Goal: Task Accomplishment & Management: Manage account settings

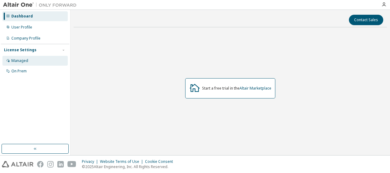
click at [29, 59] on div "Managed" at bounding box center [34, 61] width 65 height 10
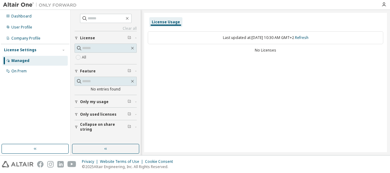
click at [92, 112] on span "Only used licenses" at bounding box center [98, 114] width 37 height 5
click at [385, 2] on icon "button" at bounding box center [384, 4] width 5 height 5
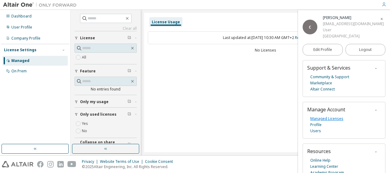
click at [319, 117] on link "Managed Licenses" at bounding box center [327, 119] width 33 height 6
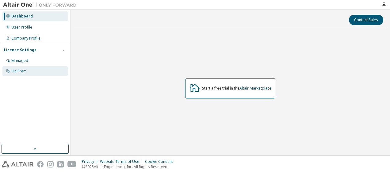
click at [27, 72] on div "On Prem" at bounding box center [34, 71] width 65 height 10
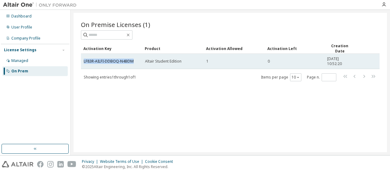
drag, startPoint x: 134, startPoint y: 60, endPoint x: 82, endPoint y: 61, distance: 51.6
click at [82, 61] on td "LF83R-AILFI-DDBOQ-N4BDM" at bounding box center [111, 61] width 61 height 15
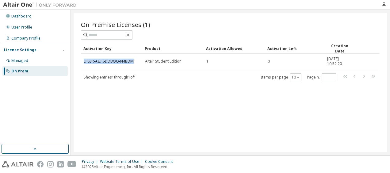
copy link "LF83R-AILFI-DDBOQ-N4BDM"
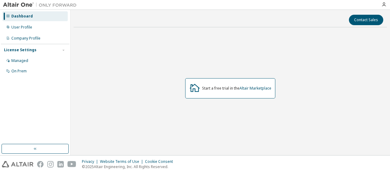
drag, startPoint x: 38, startPoint y: 58, endPoint x: 35, endPoint y: 66, distance: 8.3
click at [35, 66] on div "Managed On Prem" at bounding box center [35, 66] width 68 height 20
drag, startPoint x: 35, startPoint y: 66, endPoint x: 32, endPoint y: 70, distance: 5.5
click at [32, 70] on div "On Prem" at bounding box center [34, 71] width 65 height 10
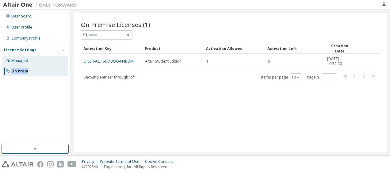
click at [45, 56] on div "Managed" at bounding box center [34, 61] width 65 height 10
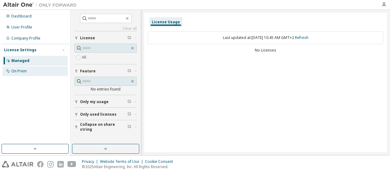
click at [27, 72] on div "On Prem" at bounding box center [34, 71] width 65 height 10
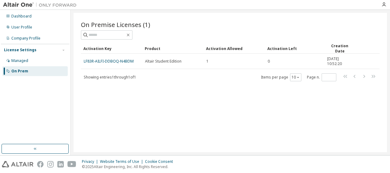
drag, startPoint x: 139, startPoint y: 77, endPoint x: 82, endPoint y: 75, distance: 57.1
click at [82, 75] on div "Showing entries 1 through 1 of 1 Items per page 10 Page n. *" at bounding box center [230, 77] width 299 height 9
click at [203, 99] on div "On Premise Licenses (1) Clear Load Save Save As Field Operator Value Select fil…" at bounding box center [231, 82] width 314 height 139
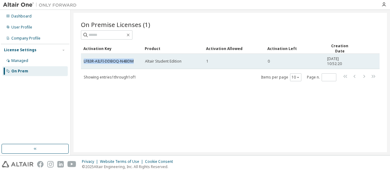
drag, startPoint x: 134, startPoint y: 60, endPoint x: 83, endPoint y: 61, distance: 51.6
click at [83, 61] on td "LF83R-AILFI-DDBOQ-N4BDM" at bounding box center [111, 61] width 61 height 15
copy link "LF83R-AILFI-DDBOQ-N4BDM"
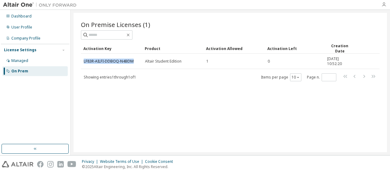
click at [384, 3] on icon "button" at bounding box center [384, 4] width 5 height 5
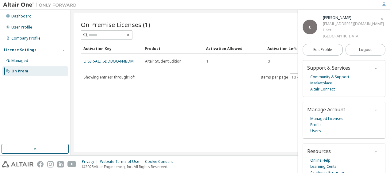
click at [254, 106] on div "On Premise Licenses (1) Clear Load Save Save As Field Operator Value Select fil…" at bounding box center [231, 82] width 314 height 139
click at [312, 28] on div "C" at bounding box center [310, 27] width 15 height 15
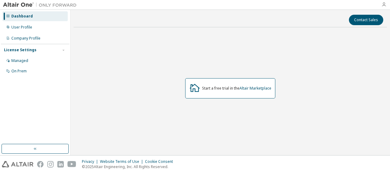
click at [384, 4] on icon "button" at bounding box center [384, 4] width 5 height 5
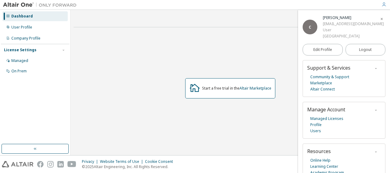
scroll to position [12, 0]
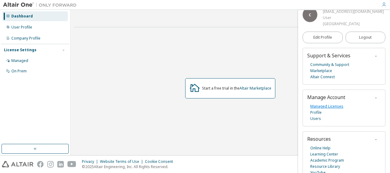
click at [331, 105] on link "Managed Licenses" at bounding box center [327, 106] width 33 height 6
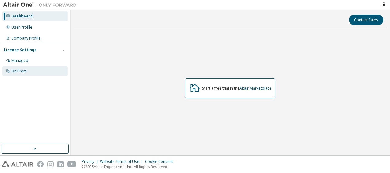
click at [22, 71] on div "On Prem" at bounding box center [18, 71] width 15 height 5
click at [223, 137] on div "Start a free trial in the Altair Marketplace" at bounding box center [231, 88] width 314 height 113
